Goal: Task Accomplishment & Management: Complete application form

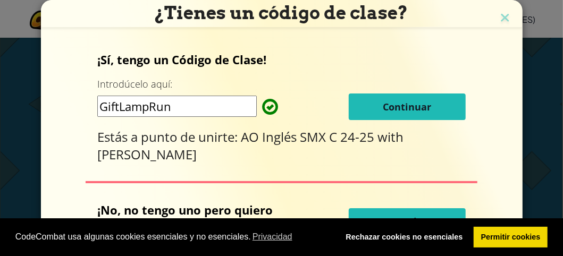
scroll to position [52, 0]
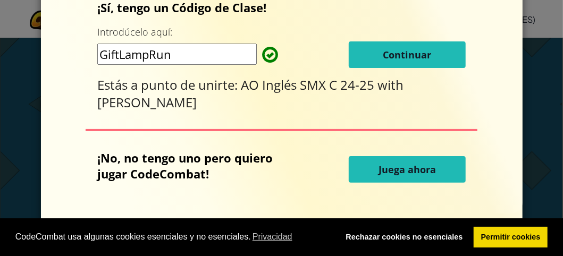
click at [537, 80] on div "¿Tienes un código de clase? ¡Sí, tengo un Código de Clase! Introdúcelo aquí: Gi…" at bounding box center [281, 128] width 563 height 256
click at [518, 239] on link "Permitir cookies" at bounding box center [511, 237] width 74 height 21
click at [402, 63] on button "Continuar" at bounding box center [407, 55] width 117 height 27
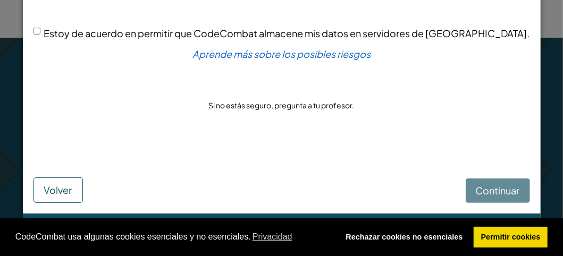
click at [40, 29] on input "Estoy de acuerdo en permitir que CodeCombat almacene mis datos en servidores de…" at bounding box center [37, 31] width 7 height 7
checkbox input "true"
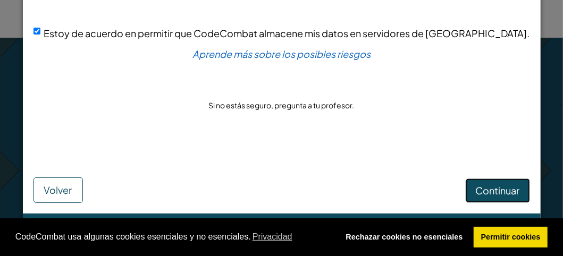
click at [476, 186] on span "Continuar" at bounding box center [498, 191] width 44 height 12
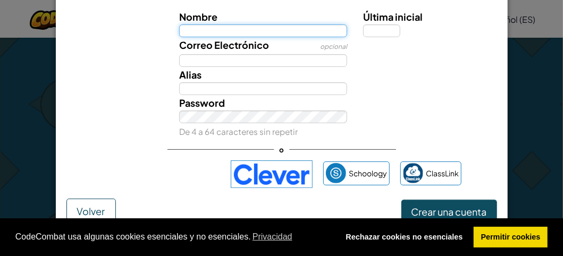
click at [237, 29] on input "Nombre" at bounding box center [263, 30] width 168 height 13
type input "m"
type input "Miguel Angel"
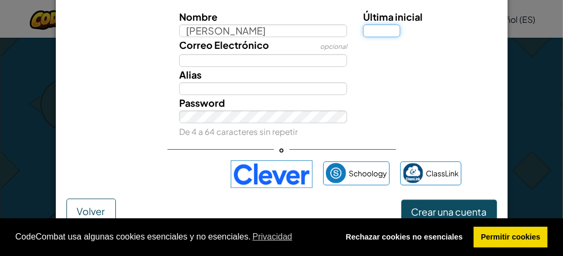
type input "Miguel Angel"
type input "m"
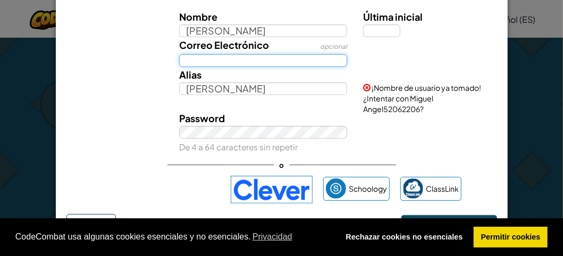
click at [249, 64] on input "Correo Electrónico" at bounding box center [263, 60] width 168 height 13
type input "miguelangelribbanyeres@gmail.com"
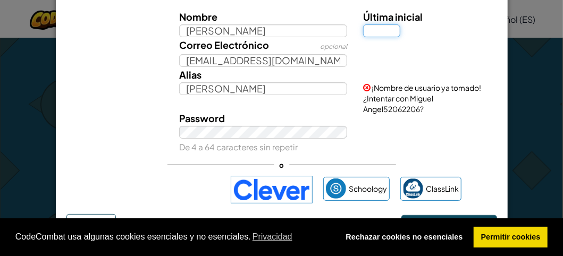
type input "R"
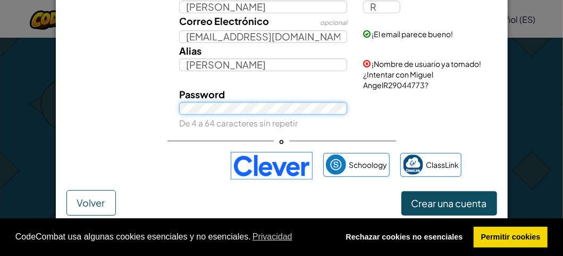
scroll to position [74, 0]
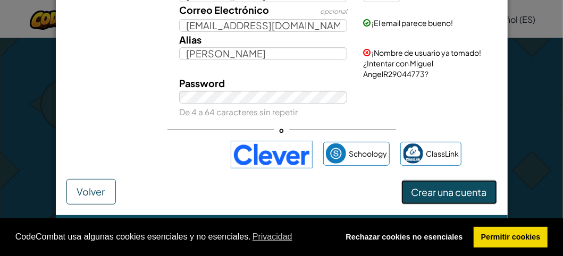
click at [437, 194] on span "Crear una cuenta" at bounding box center [450, 192] width 76 height 12
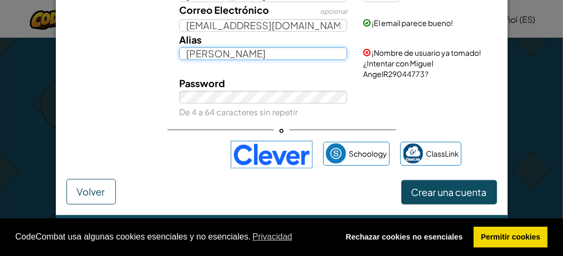
drag, startPoint x: 255, startPoint y: 53, endPoint x: 94, endPoint y: 53, distance: 161.2
click at [94, 53] on div "Alias Miguel AngelR ¡Nombre de usuario ya tomado! ¿Intentar con Miguel AngelR29…" at bounding box center [282, 55] width 442 height 47
type input "ma.riberablanes"
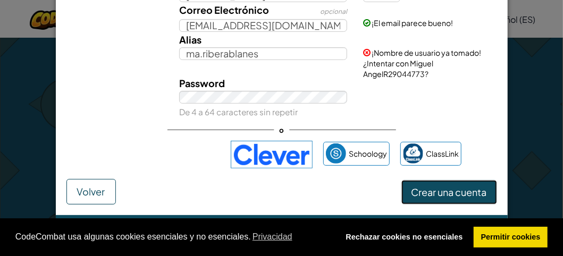
click at [421, 183] on button "Crear una cuenta" at bounding box center [450, 192] width 96 height 24
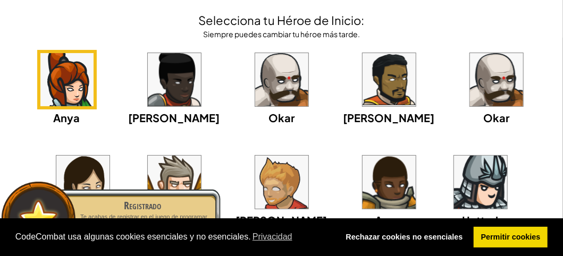
scroll to position [0, 0]
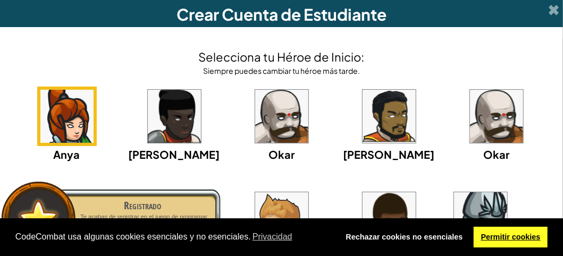
click at [511, 237] on link "Permitir cookies" at bounding box center [511, 237] width 74 height 21
click at [510, 234] on link "Permitir cookies" at bounding box center [511, 237] width 74 height 21
click at [493, 239] on link "Permitir cookies" at bounding box center [511, 237] width 74 height 21
click at [505, 234] on link "Permitir cookies" at bounding box center [511, 237] width 74 height 21
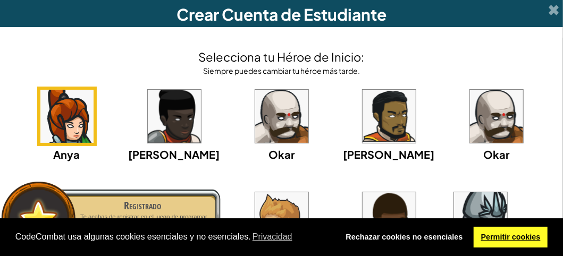
click at [505, 234] on link "Permitir cookies" at bounding box center [511, 237] width 74 height 21
click at [503, 240] on link "Permitir cookies" at bounding box center [511, 237] width 74 height 21
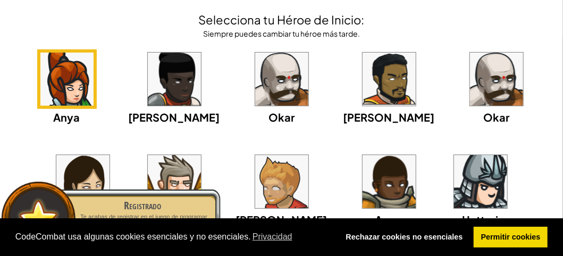
scroll to position [53, 0]
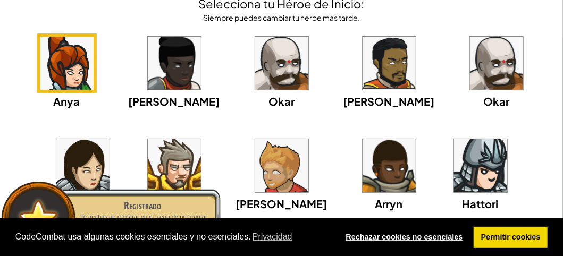
click at [421, 235] on link "Rechazar cookies no esenciales" at bounding box center [404, 237] width 131 height 21
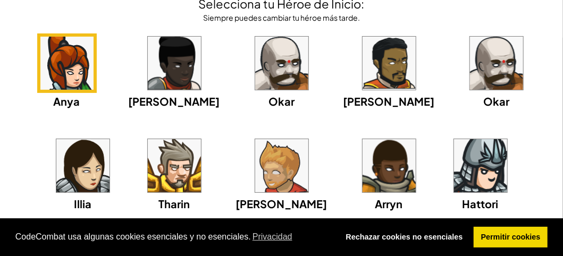
click at [94, 67] on img at bounding box center [66, 63] width 53 height 53
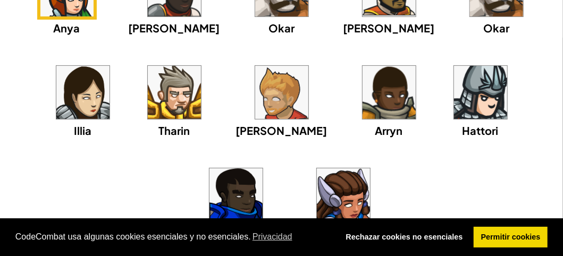
scroll to position [200, 0]
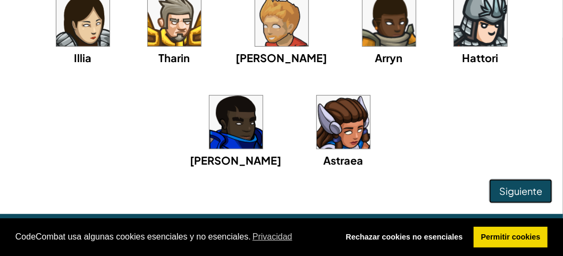
click at [532, 195] on span "Siguiente" at bounding box center [521, 191] width 43 height 12
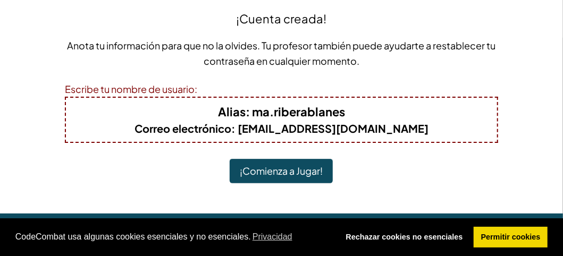
scroll to position [52, 0]
click at [293, 176] on button "¡Comienza a Jugar!" at bounding box center [281, 171] width 103 height 24
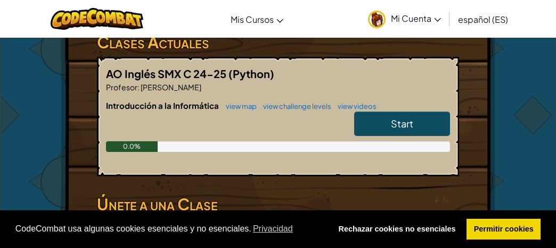
scroll to position [172, 0]
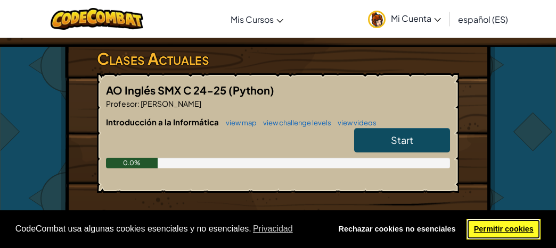
click at [494, 229] on link "Permitir cookies" at bounding box center [503, 229] width 74 height 21
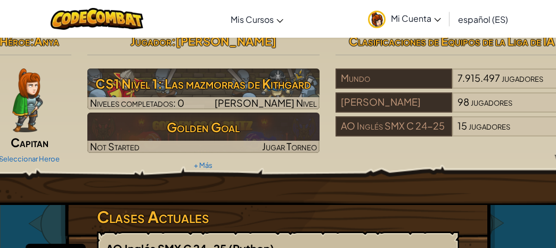
scroll to position [0, 0]
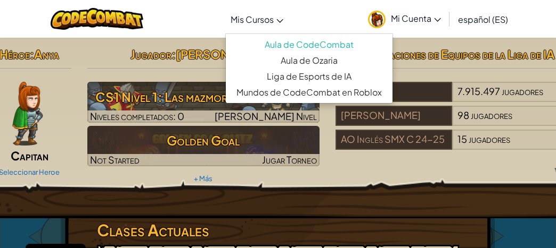
click at [280, 19] on icon at bounding box center [279, 21] width 7 height 4
click at [434, 19] on span "Mi Cuenta" at bounding box center [416, 18] width 50 height 11
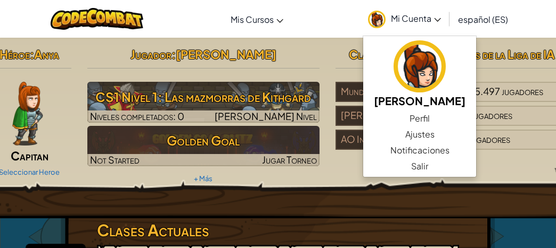
click at [304, 28] on div "Cambiar modo de navegación Mis Cursos Aula de CodeCombat Aula de Ozaria Liga de…" at bounding box center [277, 19] width 561 height 38
